Goal: Register for event/course

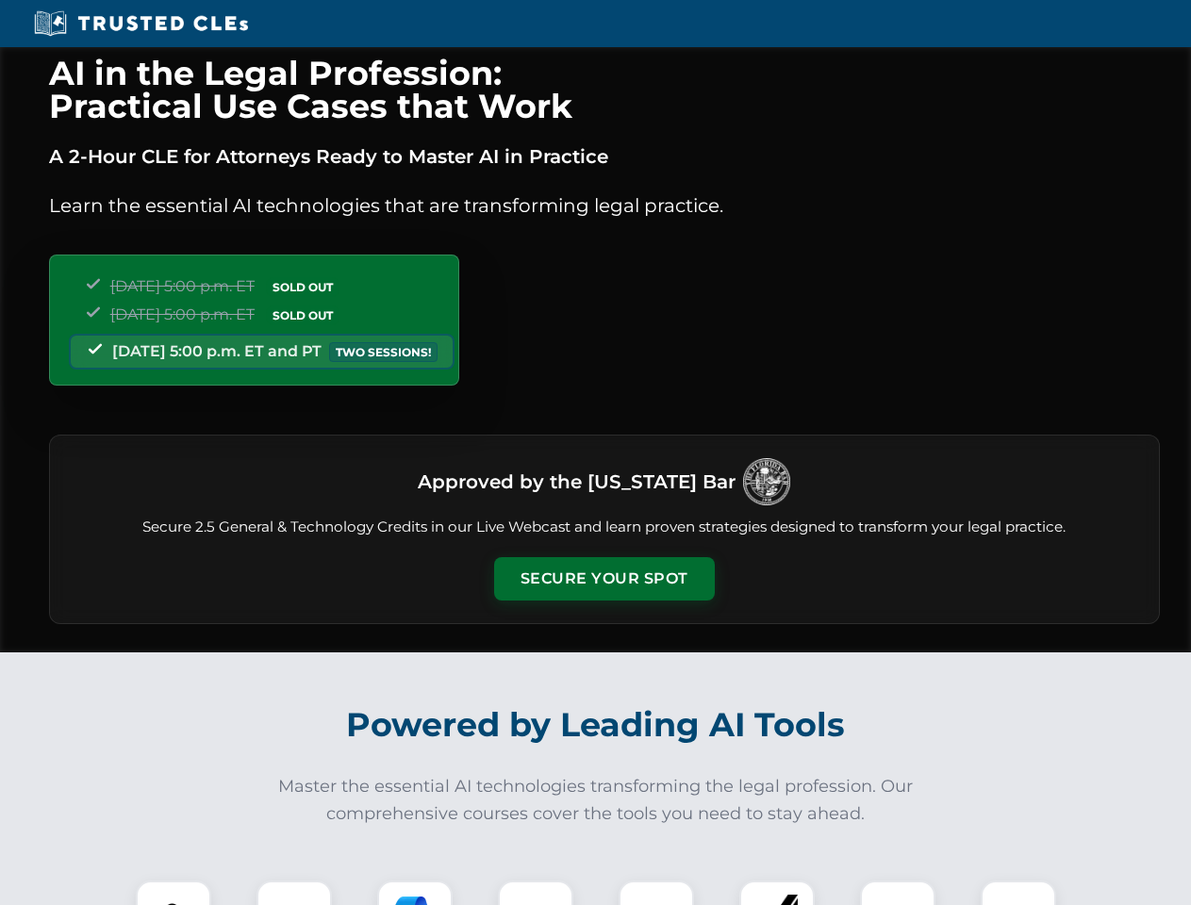
click at [603, 579] on button "Secure Your Spot" at bounding box center [604, 578] width 221 height 43
click at [173, 893] on img at bounding box center [173, 918] width 55 height 55
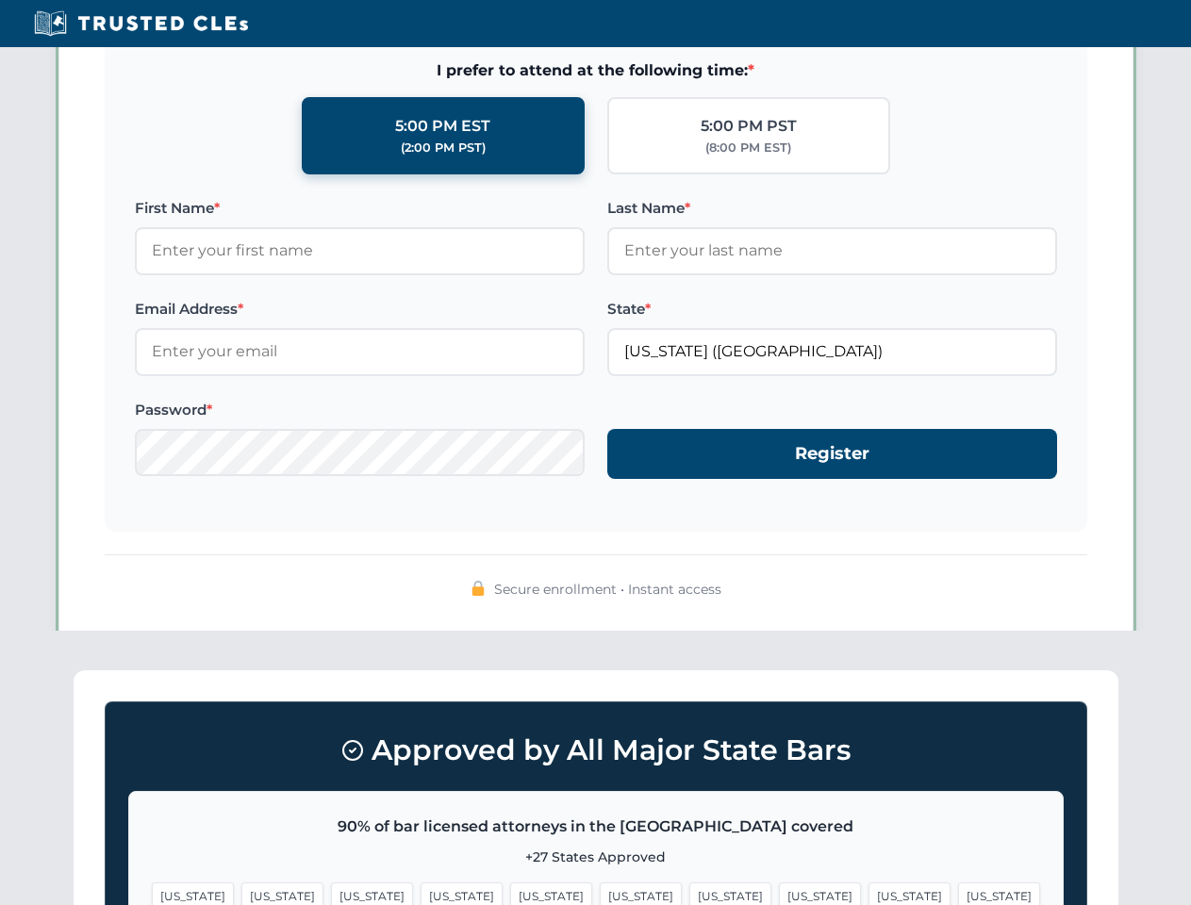
click at [689, 893] on span "[US_STATE]" at bounding box center [730, 895] width 82 height 27
click at [868, 893] on span "[US_STATE]" at bounding box center [909, 895] width 82 height 27
